Goal: Communication & Community: Connect with others

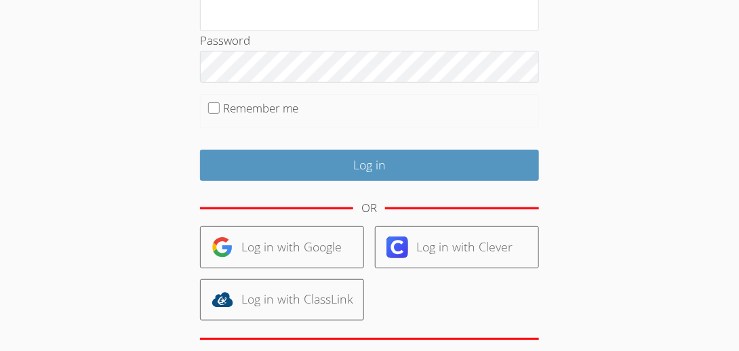
scroll to position [122, 0]
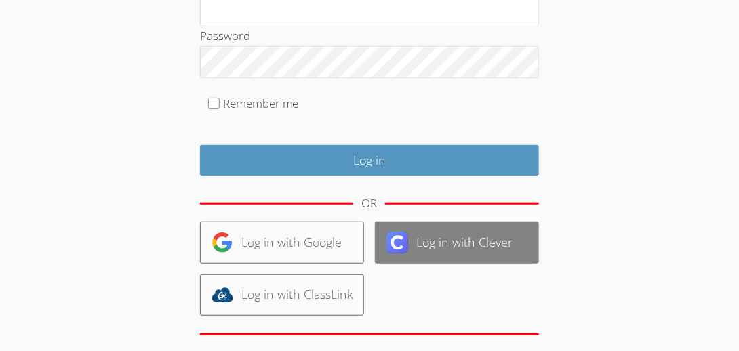
click at [485, 248] on link "Log in with Clever" at bounding box center [457, 242] width 164 height 41
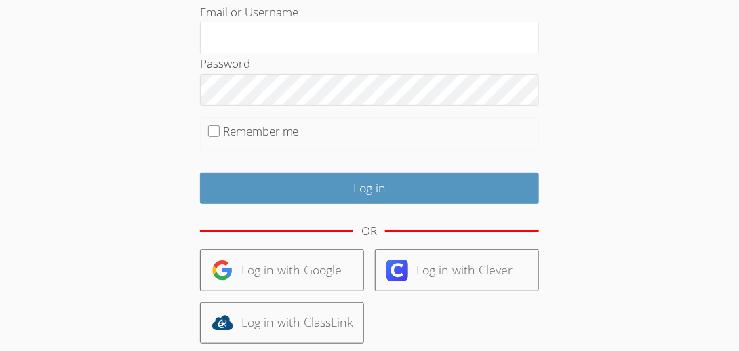
scroll to position [95, 0]
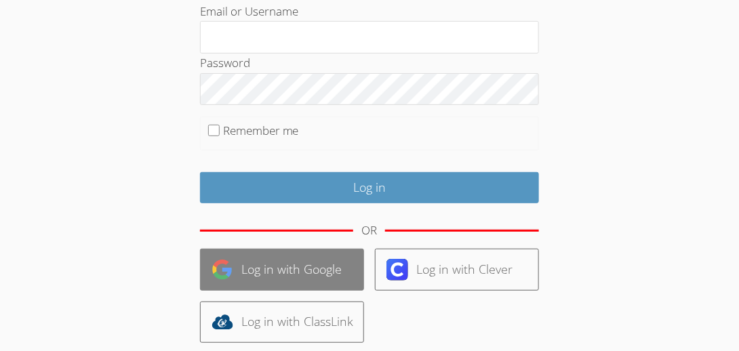
click at [213, 270] on img at bounding box center [222, 270] width 22 height 22
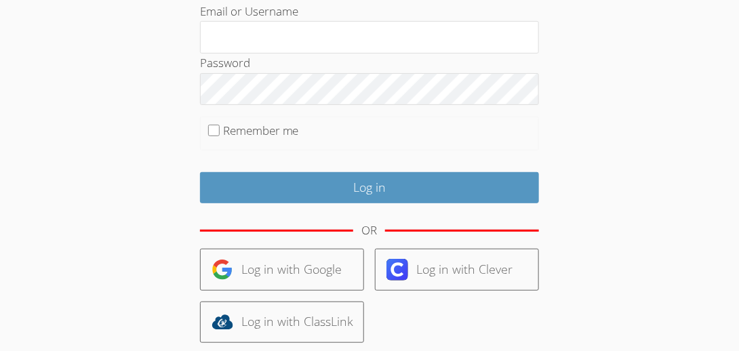
click at [24, 131] on body "User Log in Email or Username Password Remember me Log in OR Log in with Google…" at bounding box center [369, 80] width 739 height 351
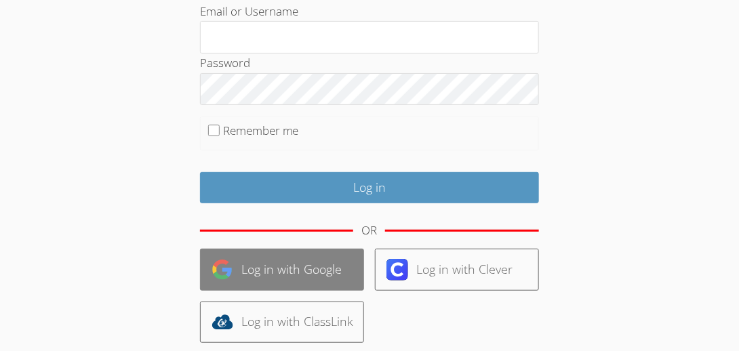
click at [210, 274] on link "Log in with Google" at bounding box center [282, 269] width 164 height 41
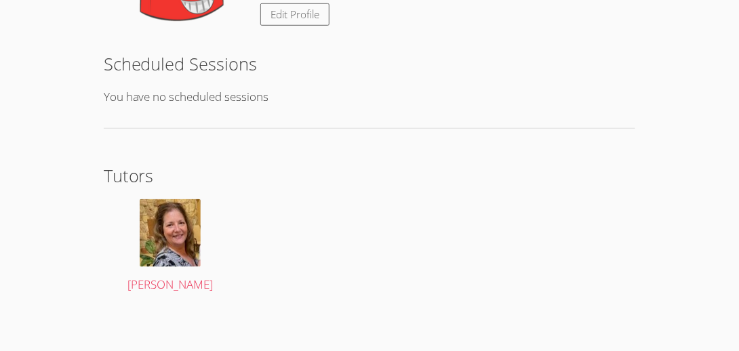
scroll to position [310, 0]
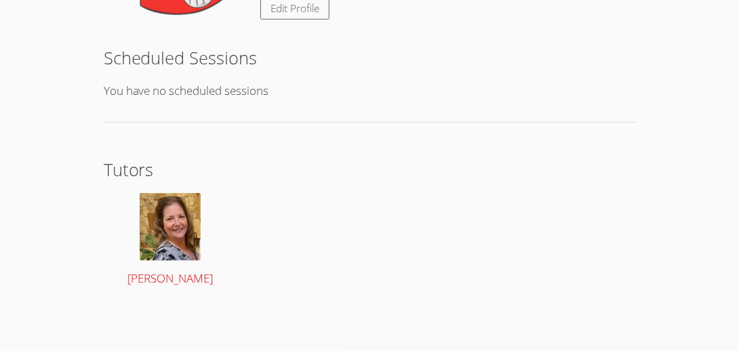
click at [165, 240] on img at bounding box center [170, 227] width 61 height 68
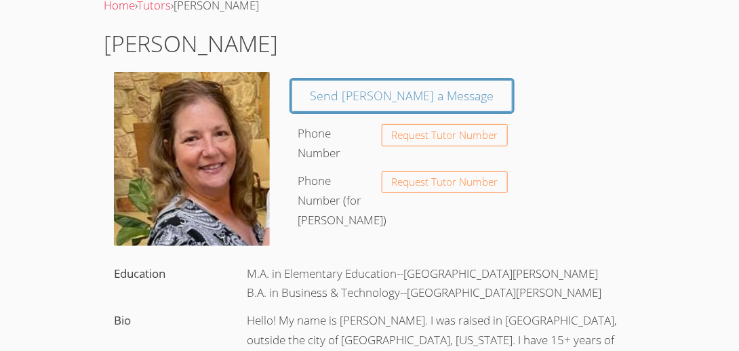
scroll to position [54, 0]
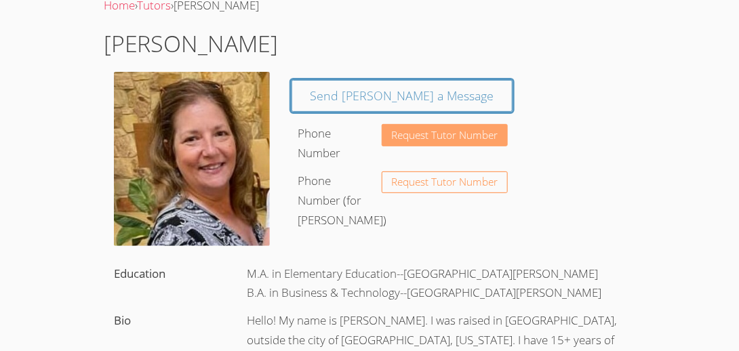
click at [467, 124] on button "Request Tutor Number" at bounding box center [444, 135] width 127 height 22
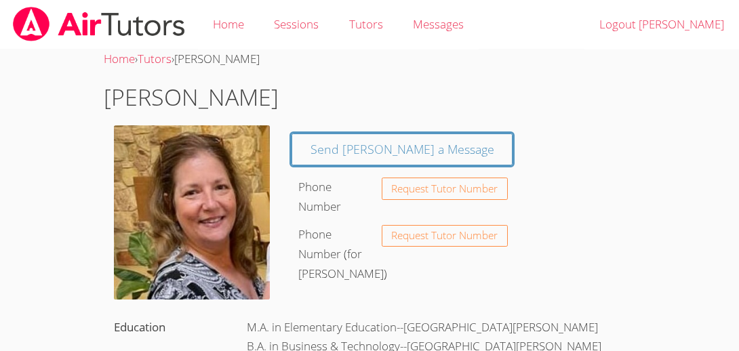
scroll to position [54, 0]
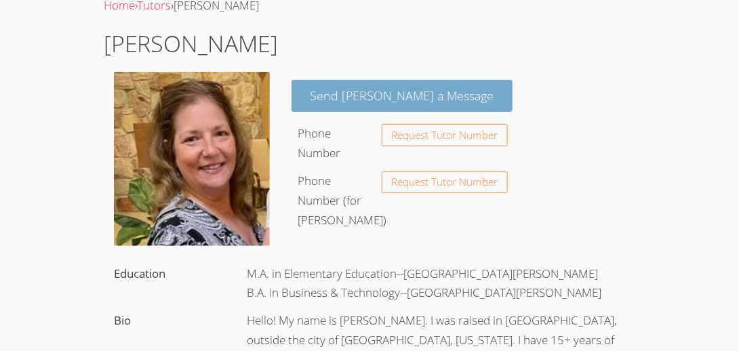
click at [360, 105] on link "Send Denise a Message" at bounding box center [402, 96] width 222 height 32
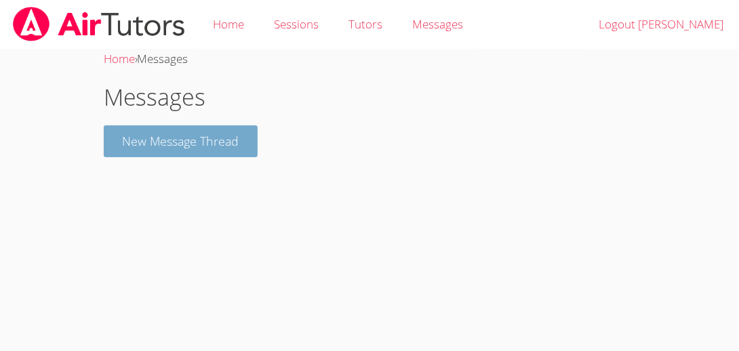
click at [226, 132] on button "New Message Thread" at bounding box center [181, 141] width 154 height 32
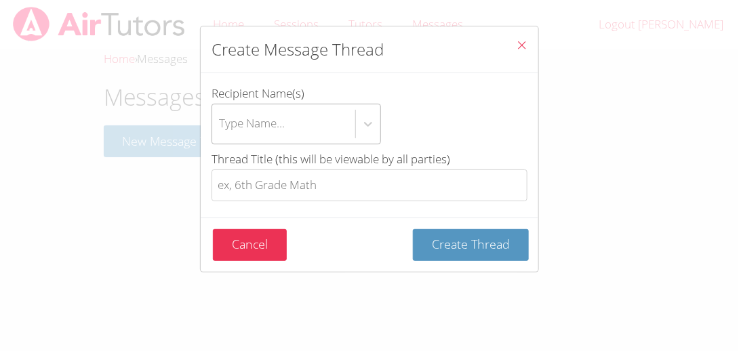
click at [283, 138] on div "Type Name..." at bounding box center [283, 123] width 143 height 39
click at [220, 138] on input "Recipient Name(s) Type Name..." at bounding box center [219, 123] width 1 height 31
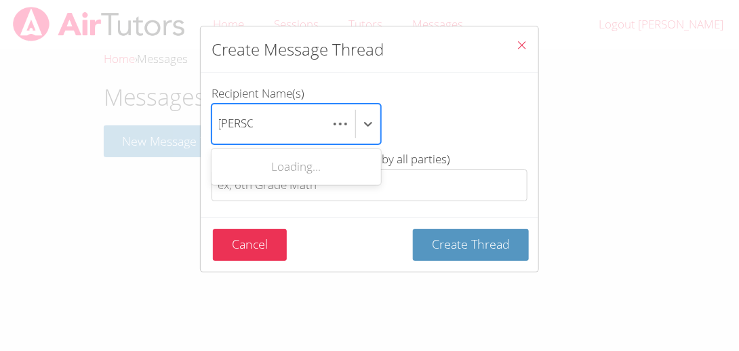
scroll to position [0, 2]
type input "Isabella"
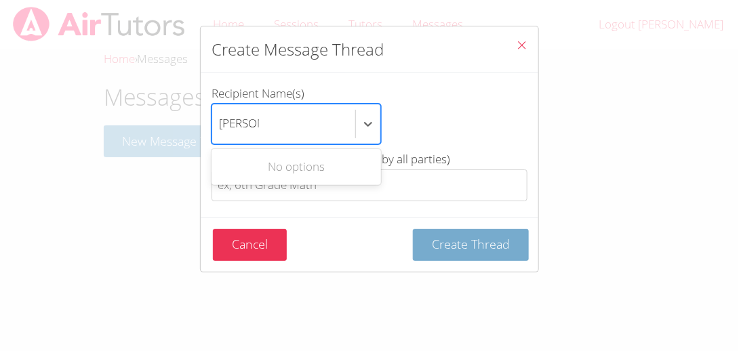
click at [471, 247] on span "Create Thread" at bounding box center [471, 244] width 78 height 16
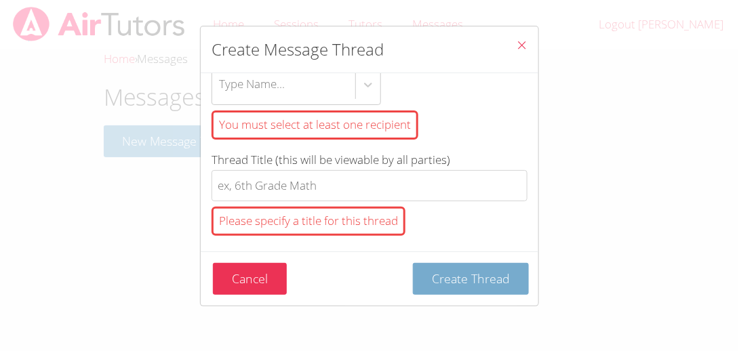
scroll to position [42, 0]
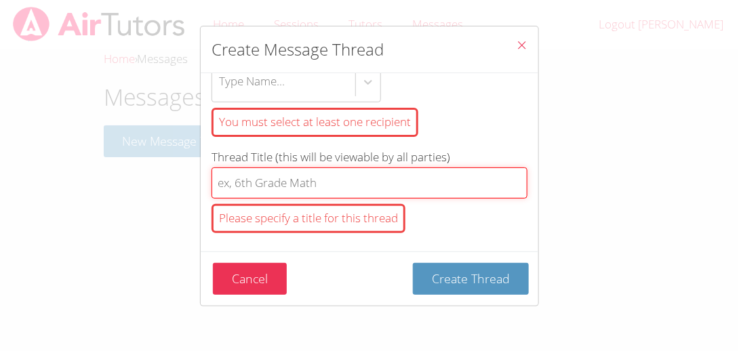
click at [467, 190] on input "Thread Title (this will be viewable by all parties) Please specify a title for …" at bounding box center [369, 183] width 316 height 32
click at [330, 188] on input "Thread Title (this will be viewable by all parties) Please specify a title for …" at bounding box center [369, 183] width 316 height 32
type input "i"
type input "4"
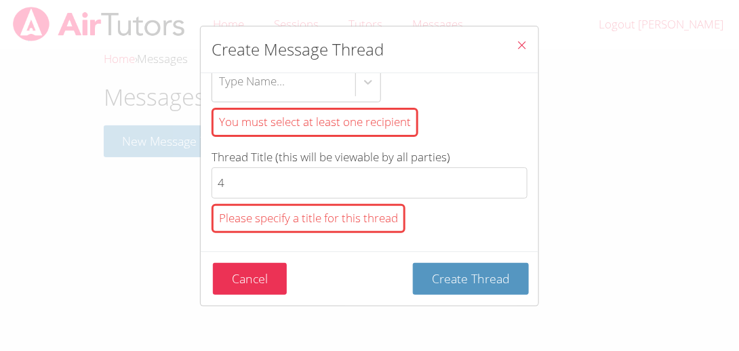
click at [129, 350] on div "Create Message Thread Recipient Name(s) Type Name... You must select at least o…" at bounding box center [369, 175] width 739 height 351
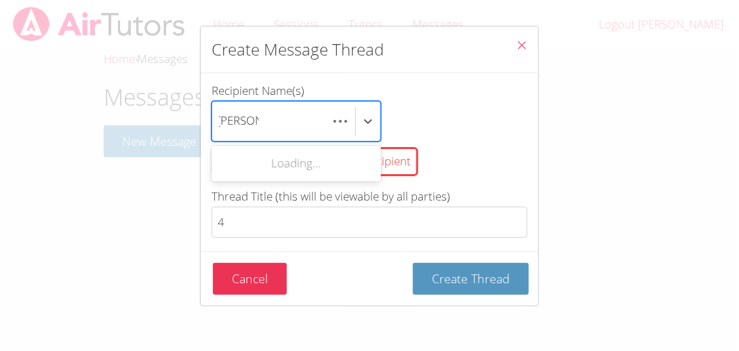
scroll to position [0, 0]
type input "[PERSON_NAME]"
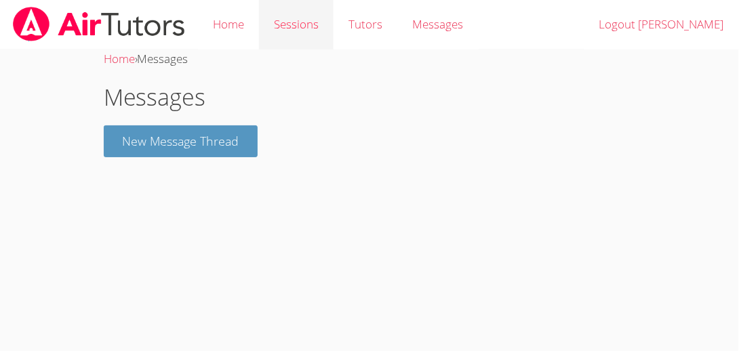
click at [326, 20] on link "Sessions" at bounding box center [296, 24] width 75 height 49
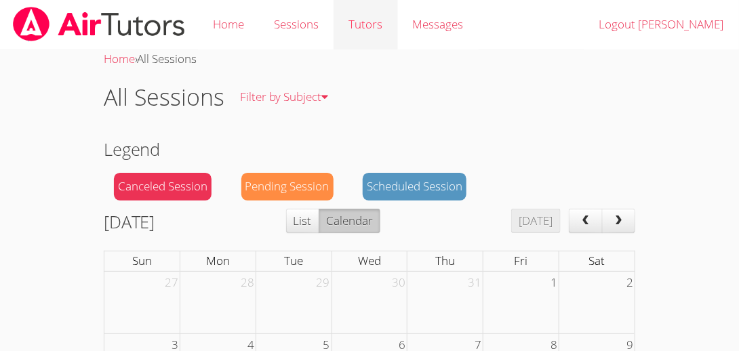
click at [375, 28] on link "Tutors" at bounding box center [365, 24] width 64 height 49
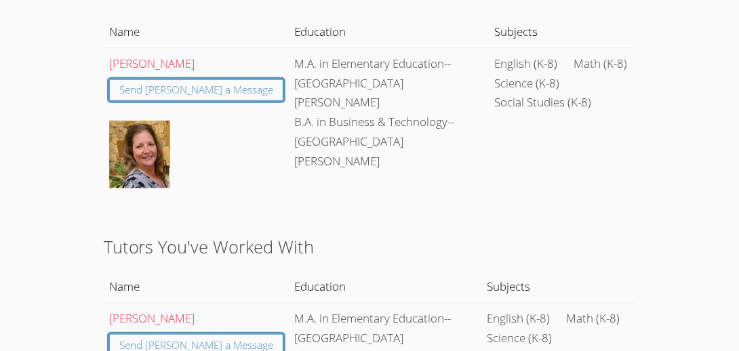
scroll to position [181, 0]
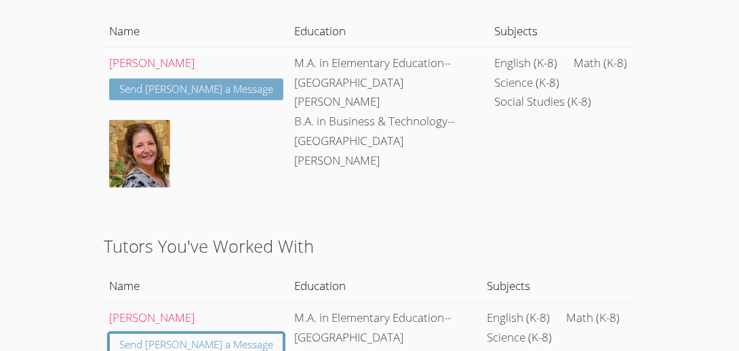
click at [157, 79] on link "Send [PERSON_NAME] a Message" at bounding box center [196, 90] width 174 height 22
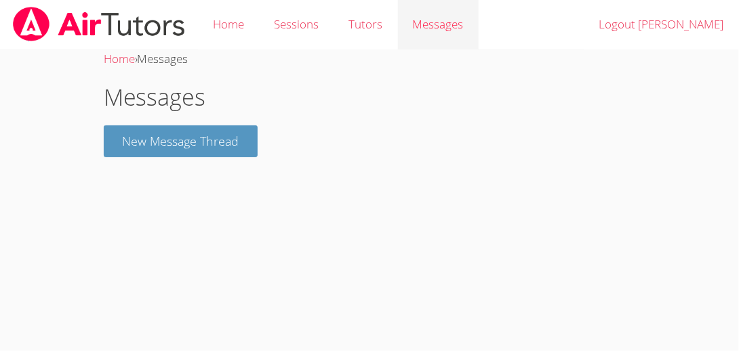
click at [413, 33] on div "Messages" at bounding box center [438, 25] width 51 height 20
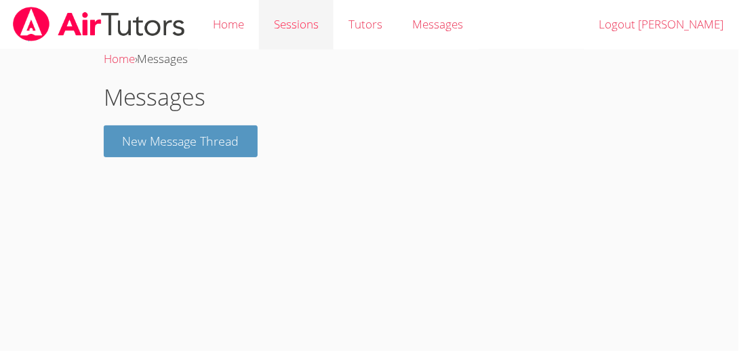
click at [294, 14] on link "Sessions" at bounding box center [296, 24] width 75 height 49
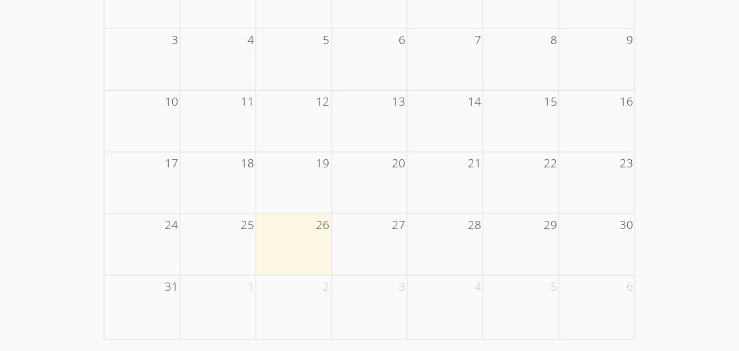
scroll to position [313, 0]
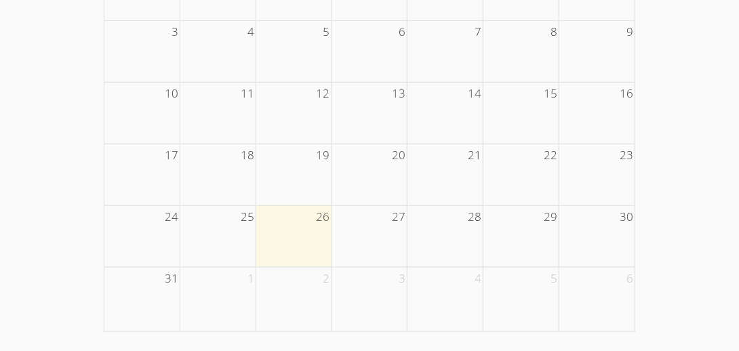
click at [282, 230] on td at bounding box center [293, 236] width 76 height 62
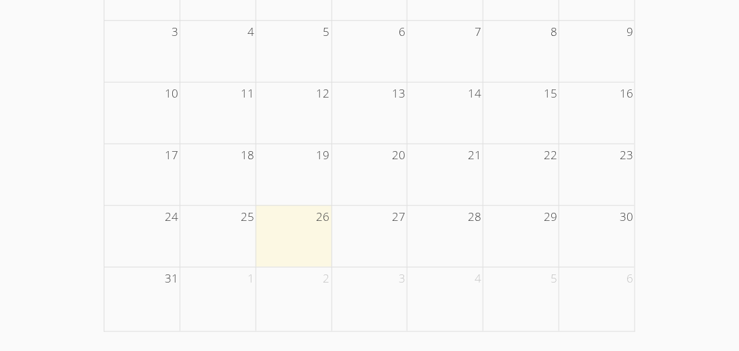
click at [282, 230] on td at bounding box center [293, 236] width 76 height 62
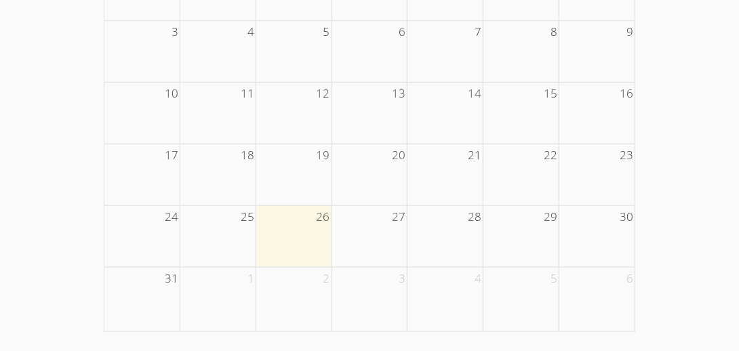
click at [282, 230] on td at bounding box center [293, 236] width 76 height 62
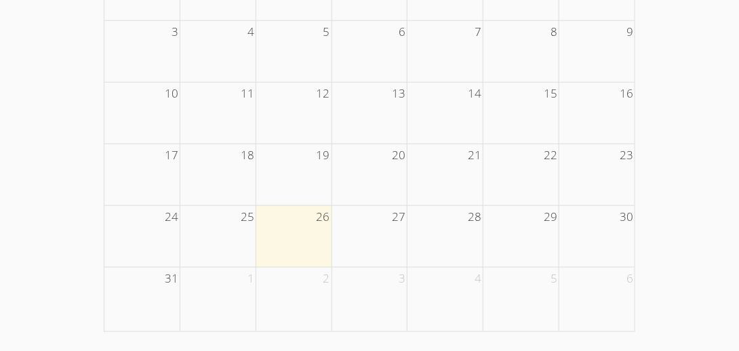
scroll to position [0, 0]
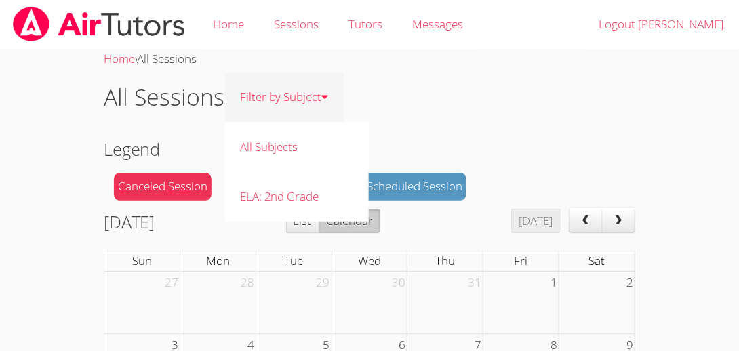
click at [264, 91] on link "Filter by Subject" at bounding box center [284, 97] width 119 height 49
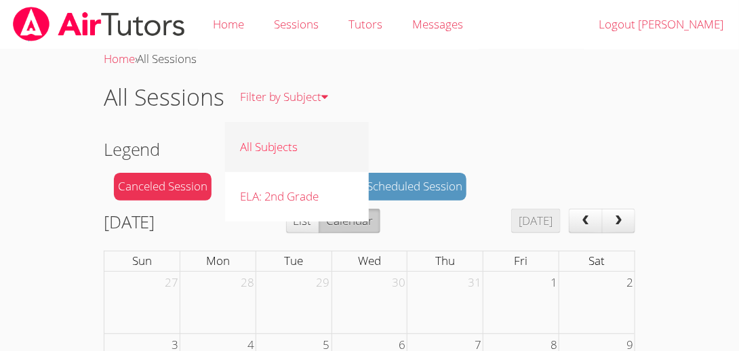
click at [292, 151] on link "All Subjects" at bounding box center [297, 146] width 144 height 49
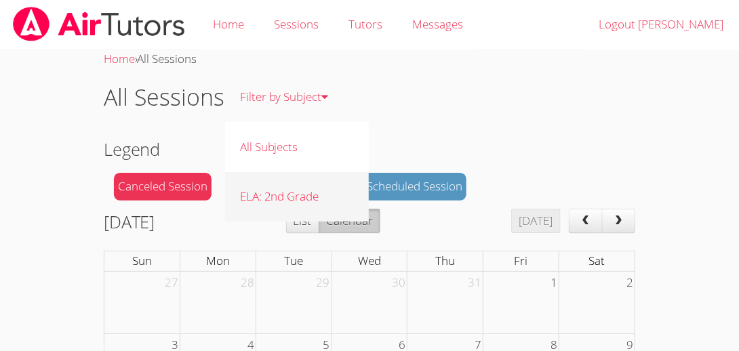
click at [315, 197] on link "ELA: 2nd Grade" at bounding box center [297, 196] width 144 height 49
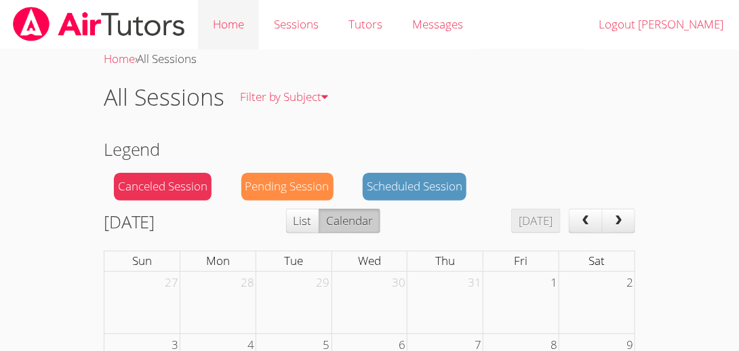
click at [226, 31] on link "Home" at bounding box center [228, 24] width 61 height 49
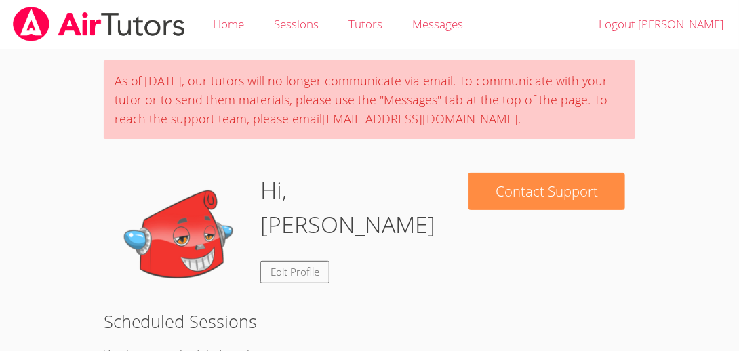
click at [226, 31] on link "Home" at bounding box center [228, 24] width 61 height 49
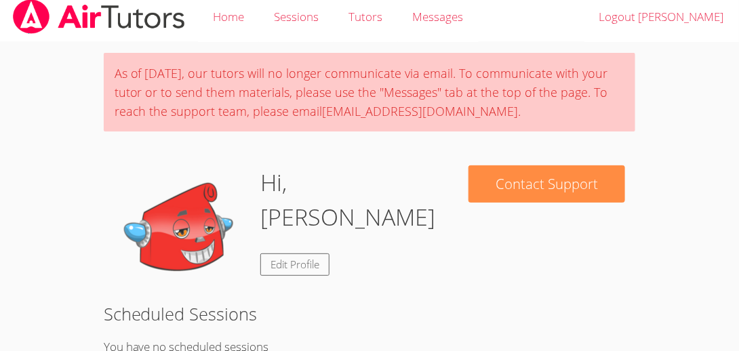
scroll to position [7, 0]
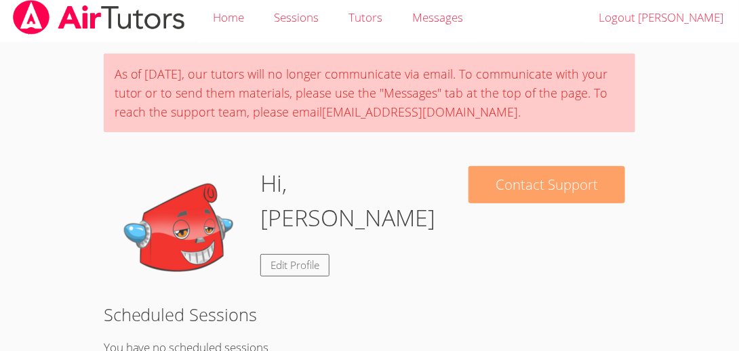
click at [531, 182] on button "Contact Support" at bounding box center [546, 184] width 156 height 37
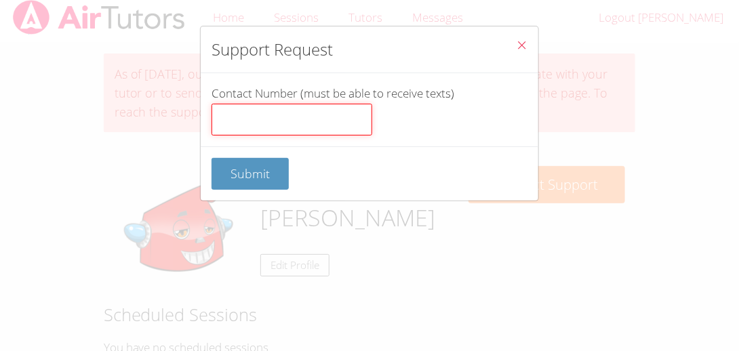
click at [317, 132] on input "Contact Number (must be able to receive texts)" at bounding box center [291, 120] width 161 height 33
click at [518, 39] on span "Close" at bounding box center [522, 47] width 12 height 16
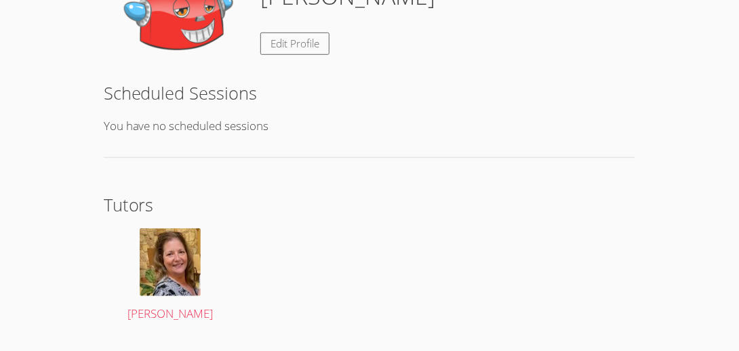
scroll to position [264, 0]
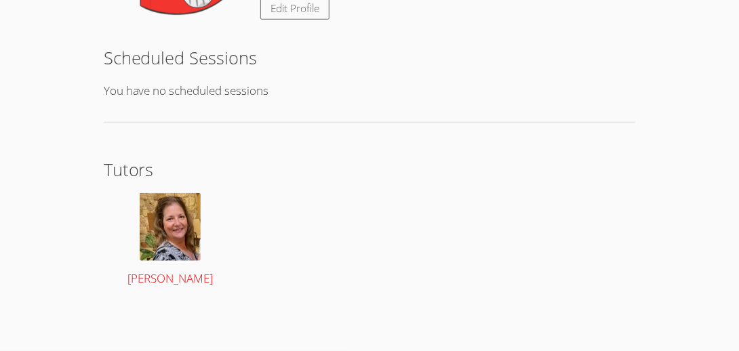
click at [138, 220] on div at bounding box center [170, 227] width 112 height 68
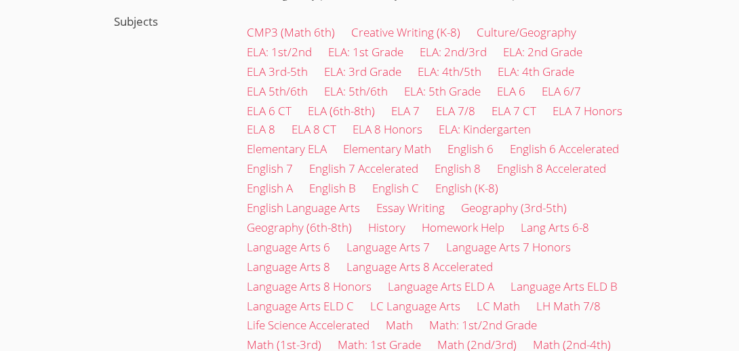
scroll to position [605, 0]
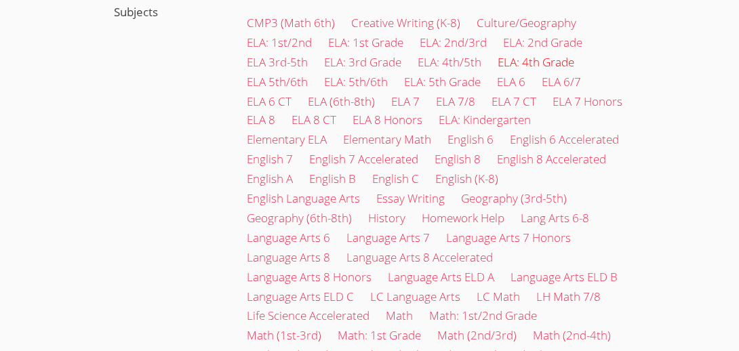
click at [516, 64] on link "ELA: 4th Grade" at bounding box center [535, 62] width 77 height 16
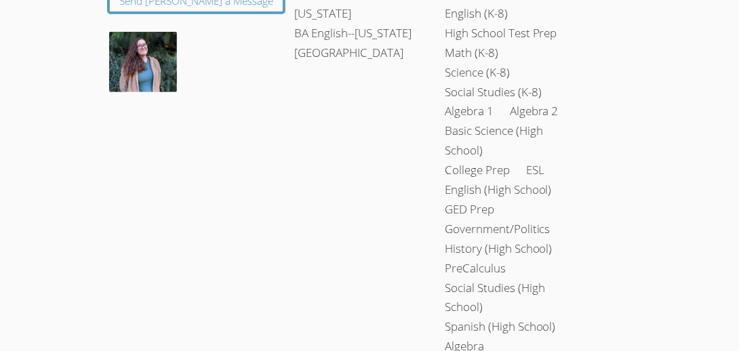
click at [398, 193] on td "MFA in Creative Writing--[GEOGRAPHIC_DATA][US_STATE] BA English--[US_STATE][GEO…" at bounding box center [364, 180] width 150 height 443
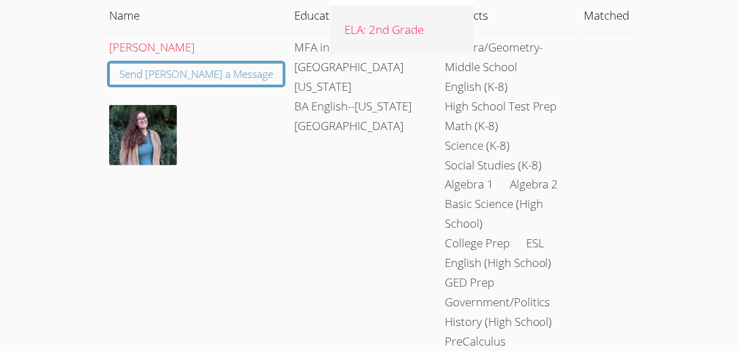
scroll to position [160, 0]
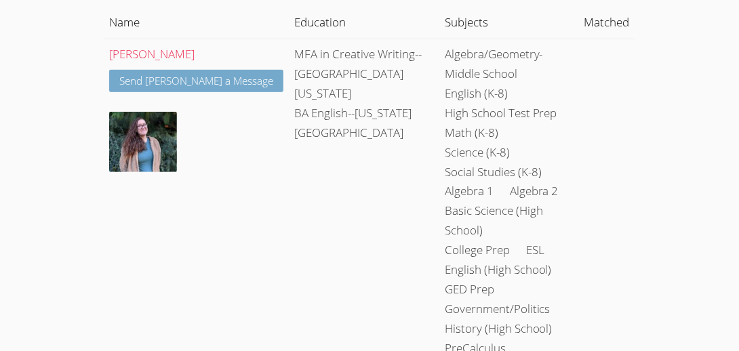
click at [188, 89] on link "Send [PERSON_NAME] a Message" at bounding box center [196, 81] width 174 height 22
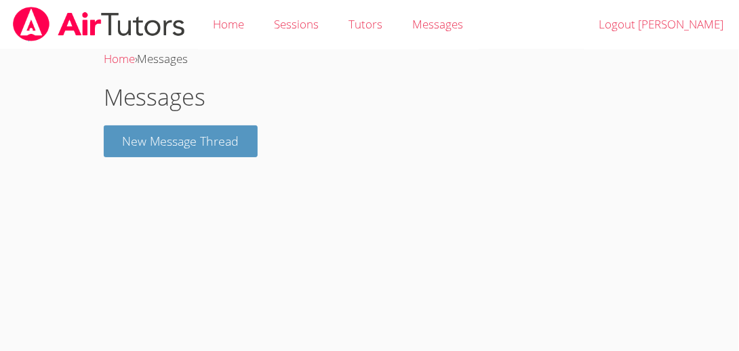
click at [249, 124] on div "Messages New Message Thread" at bounding box center [370, 118] width 532 height 77
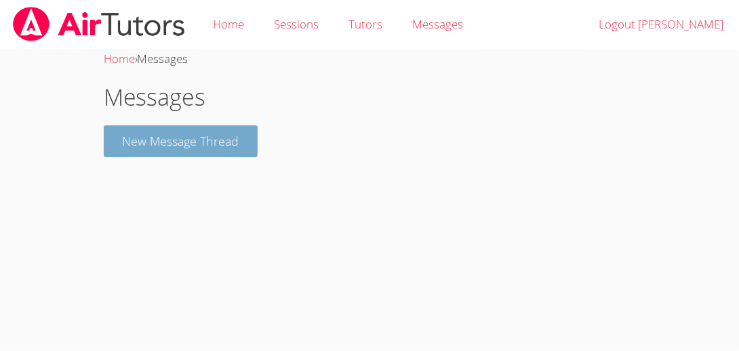
click at [245, 130] on button "New Message Thread" at bounding box center [181, 141] width 154 height 32
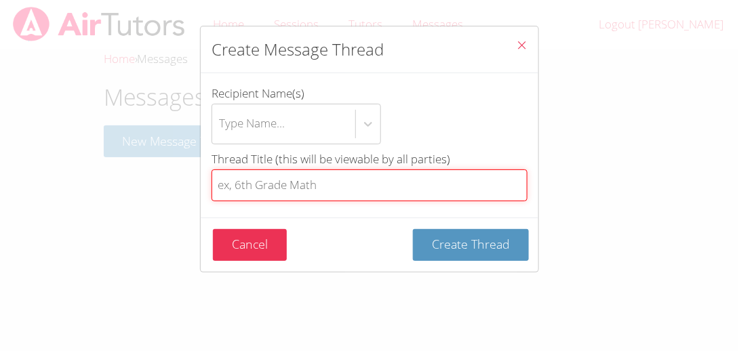
click at [308, 183] on input "Thread Title (this will be viewable by all parties)" at bounding box center [369, 185] width 316 height 32
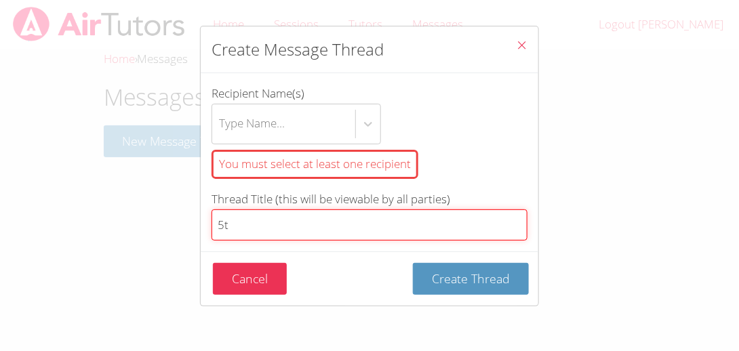
type input "5"
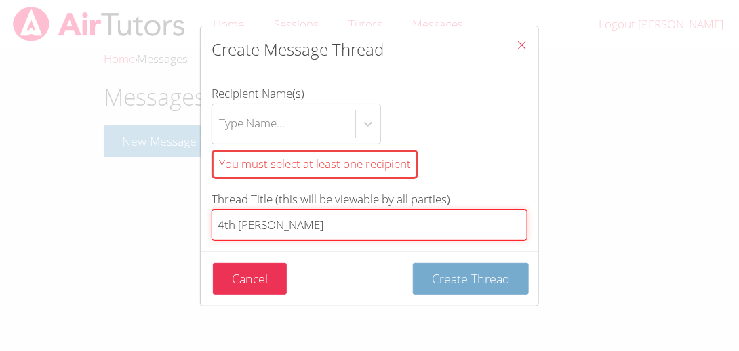
type input "4th [PERSON_NAME]"
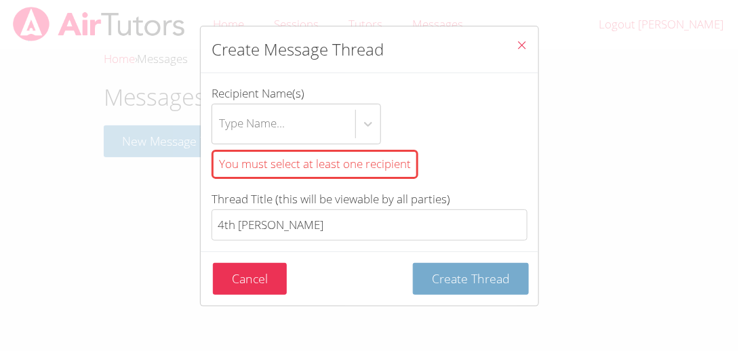
click at [497, 293] on button "Create Thread" at bounding box center [471, 279] width 116 height 32
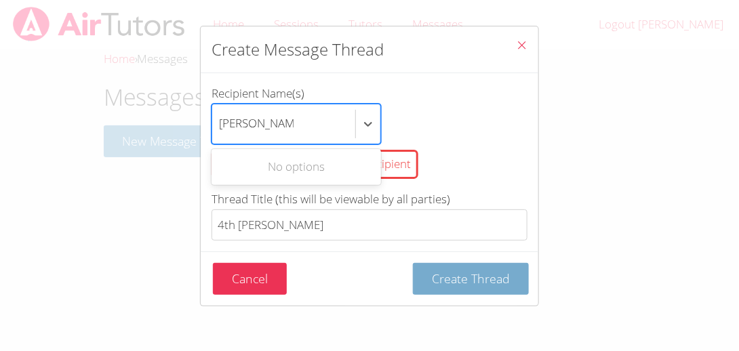
type input "Isabella Rivera"
click at [485, 291] on button "Create Thread" at bounding box center [471, 279] width 116 height 32
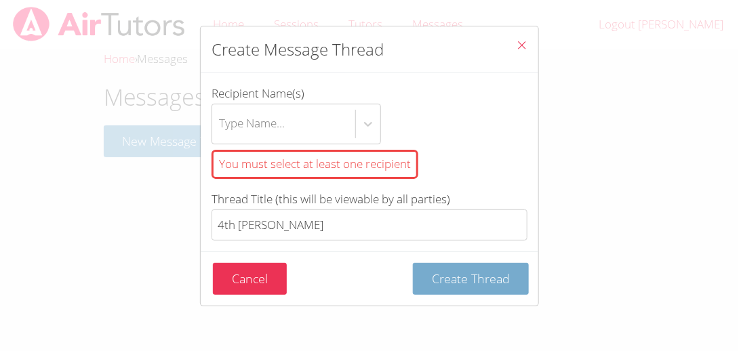
click at [487, 284] on span "Create Thread" at bounding box center [471, 278] width 78 height 16
click at [457, 284] on span "Create Thread" at bounding box center [471, 278] width 78 height 16
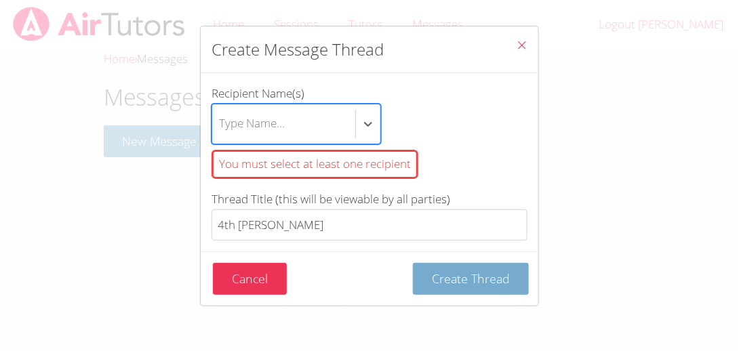
type input "I"
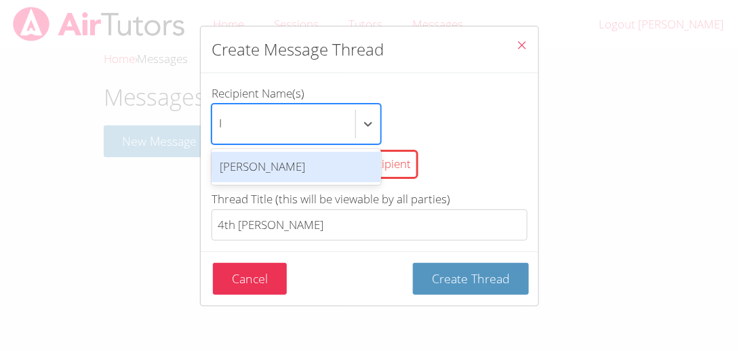
click at [339, 172] on div "Denise Andrews" at bounding box center [295, 167] width 169 height 30
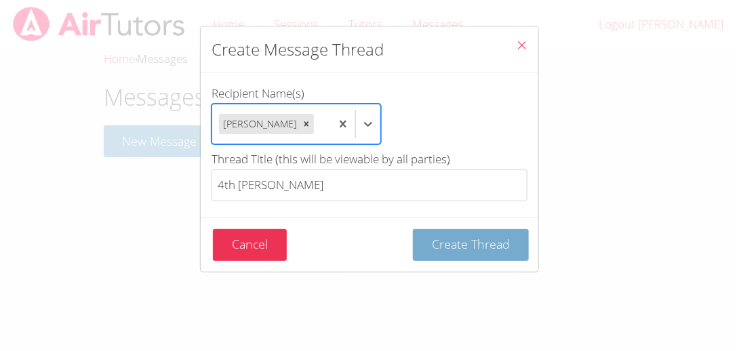
click at [476, 241] on span "Create Thread" at bounding box center [471, 244] width 78 height 16
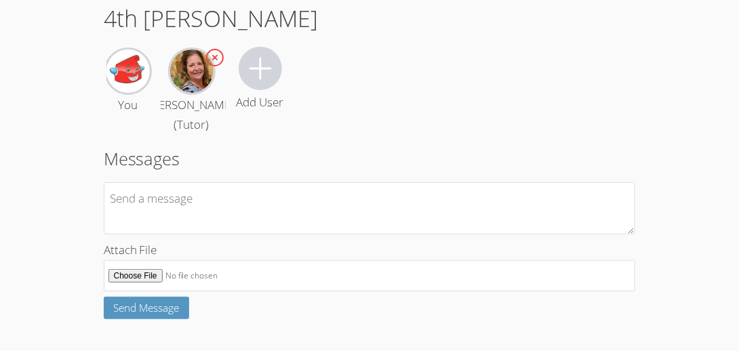
scroll to position [81, 0]
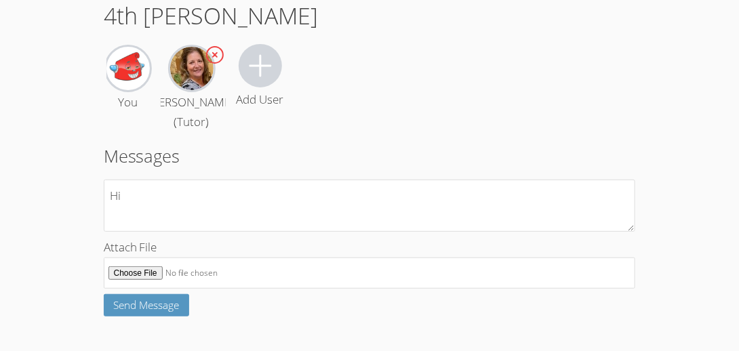
type textarea "Hi"
click at [163, 312] on span "Send Message" at bounding box center [146, 305] width 66 height 14
click at [188, 93] on div "[PERSON_NAME] (Tutor)" at bounding box center [191, 112] width 85 height 39
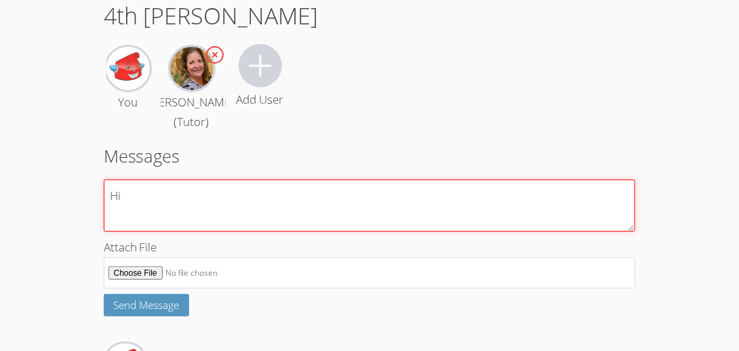
click at [180, 214] on textarea "Hi" at bounding box center [370, 206] width 532 height 52
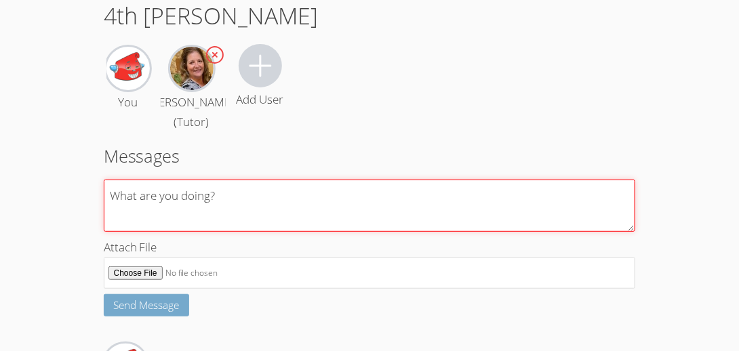
type textarea "What are you doing?"
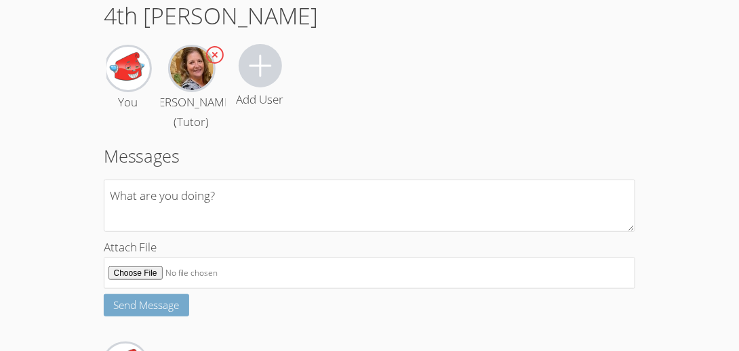
click at [123, 312] on span "Send Message" at bounding box center [146, 305] width 66 height 14
click at [138, 75] on img at bounding box center [127, 68] width 43 height 43
click at [124, 83] on img at bounding box center [127, 68] width 43 height 43
click at [183, 91] on div "[PERSON_NAME] (Tutor)" at bounding box center [192, 89] width 62 height 85
click at [131, 87] on img at bounding box center [127, 68] width 43 height 43
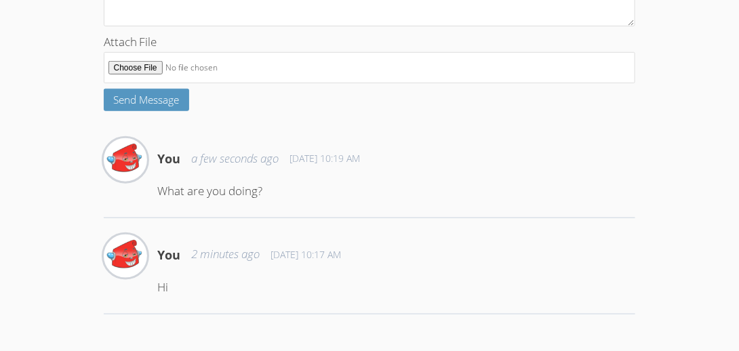
scroll to position [303, 0]
